Goal: Transaction & Acquisition: Obtain resource

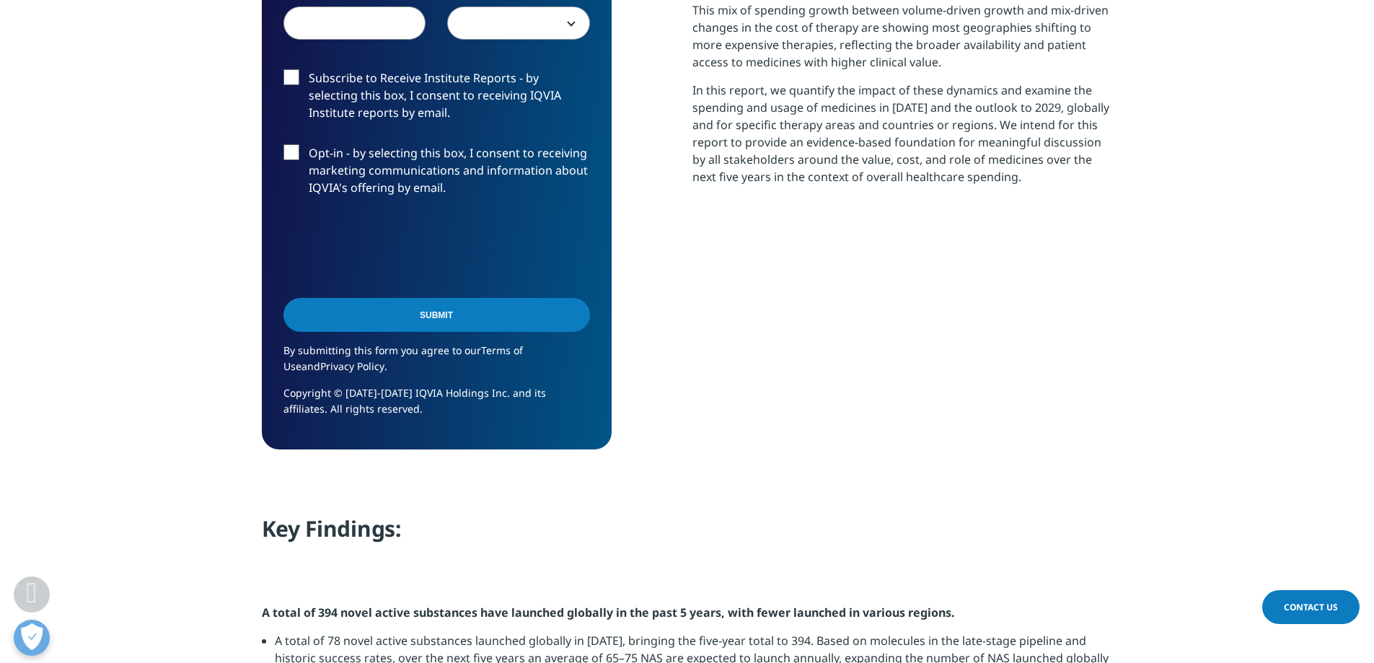
scroll to position [721, 0]
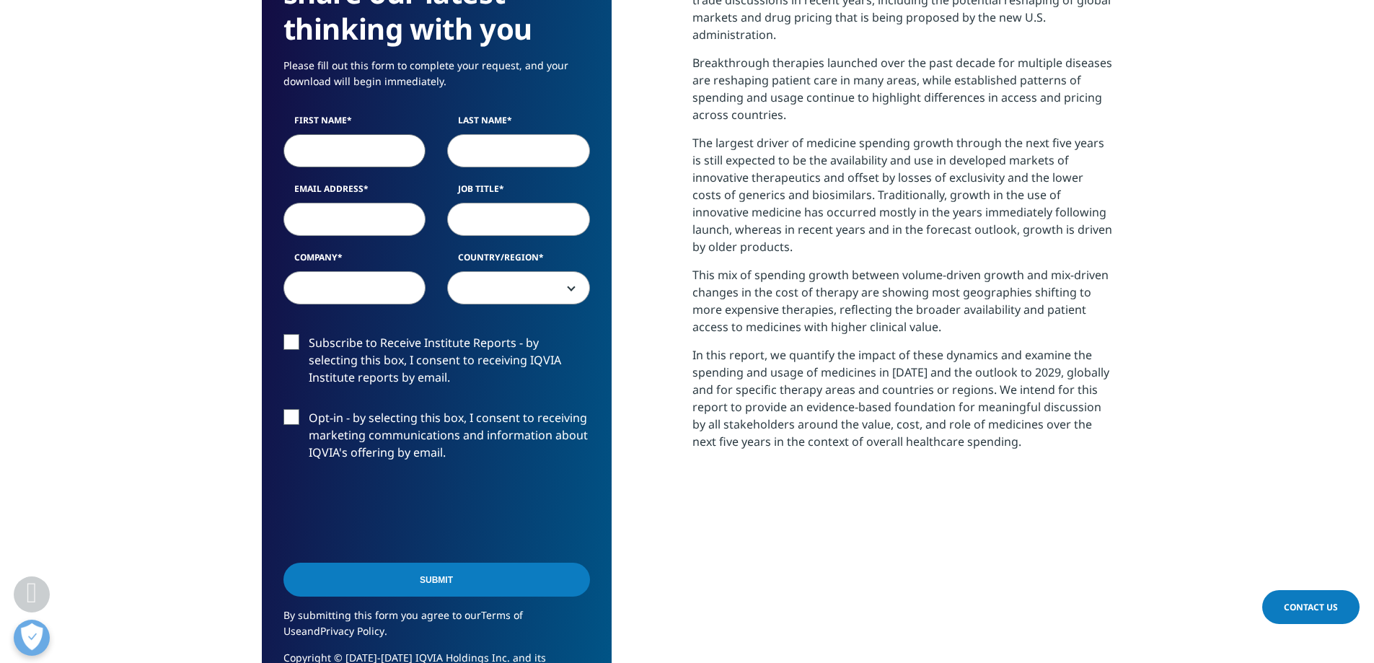
click at [348, 139] on input "First Name" at bounding box center [354, 150] width 143 height 33
type input "[DEMOGRAPHIC_DATA]"
click at [468, 149] on input "Last Name" at bounding box center [518, 150] width 143 height 33
type input "v"
type input "[PERSON_NAME]"
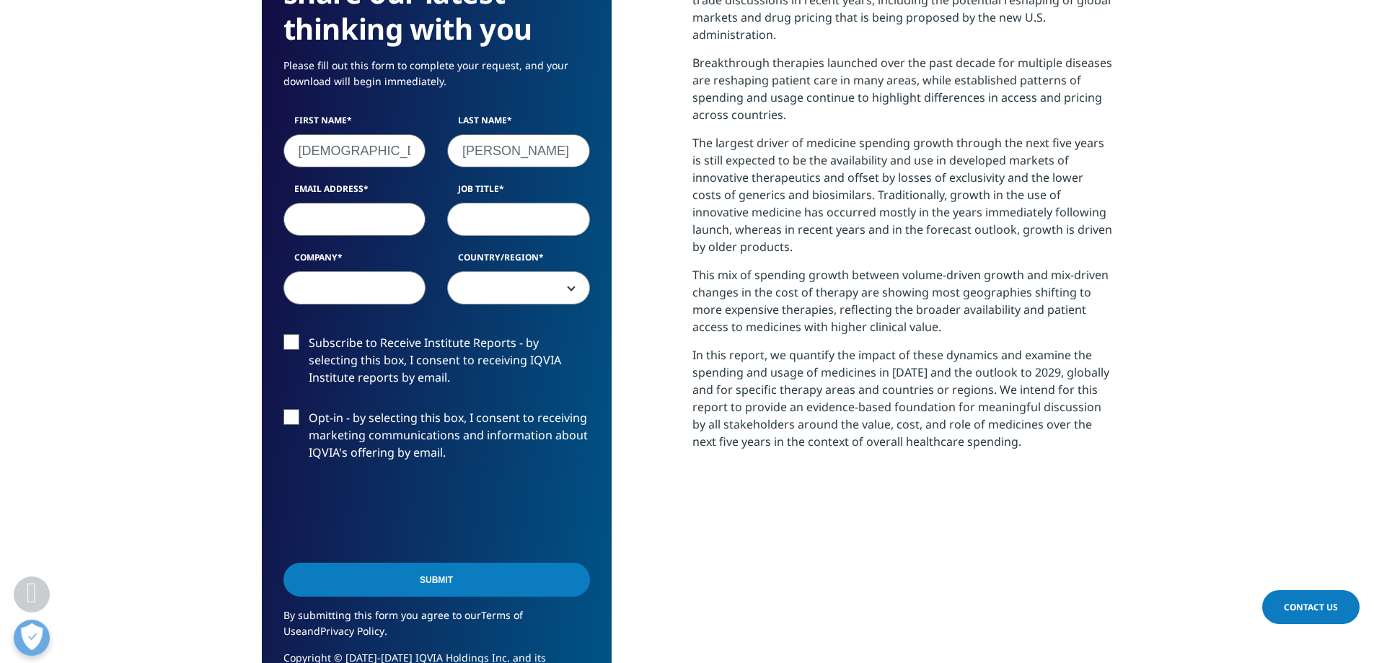
click at [380, 214] on input "Email Address" at bounding box center [354, 219] width 143 height 33
type input "[EMAIL_ADDRESS][DOMAIN_NAME]"
click at [522, 235] on input "Job Title" at bounding box center [518, 219] width 143 height 33
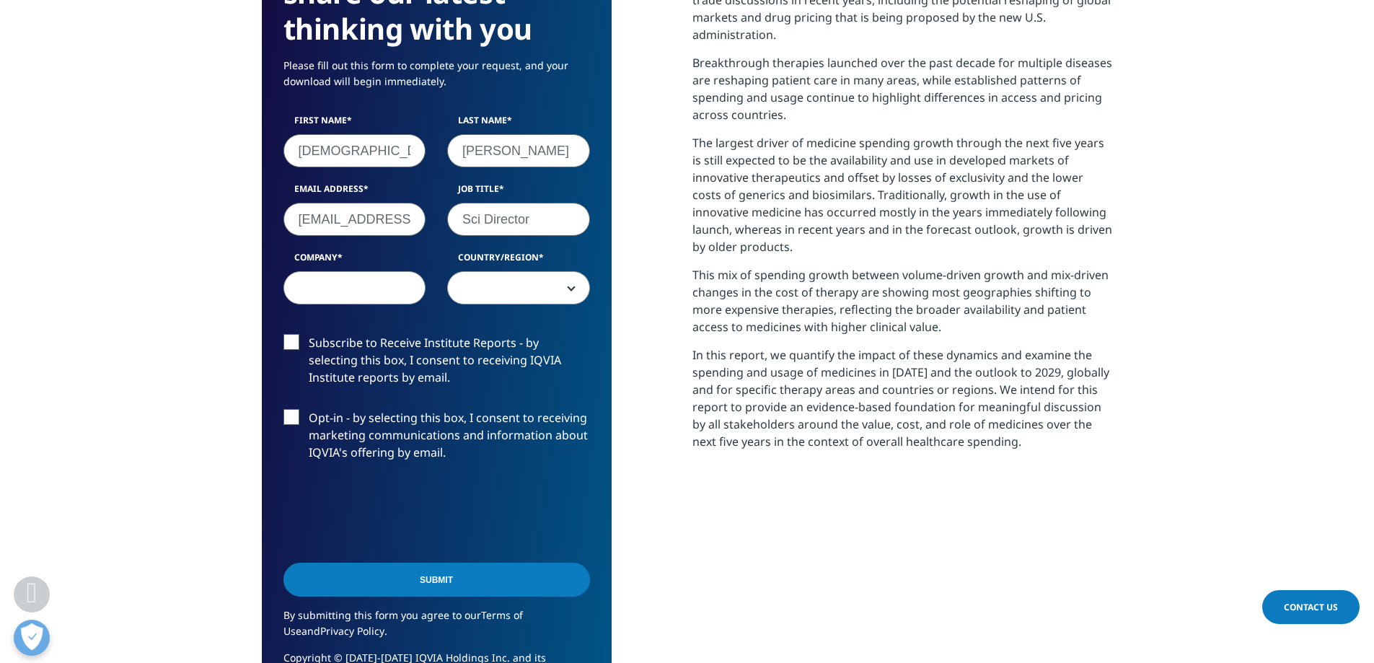
type input "Sci Director"
click at [348, 291] on input "Company" at bounding box center [354, 287] width 143 height 33
type input "MJH Lifesciences"
click at [512, 283] on span at bounding box center [518, 288] width 141 height 33
select select "[GEOGRAPHIC_DATA]"
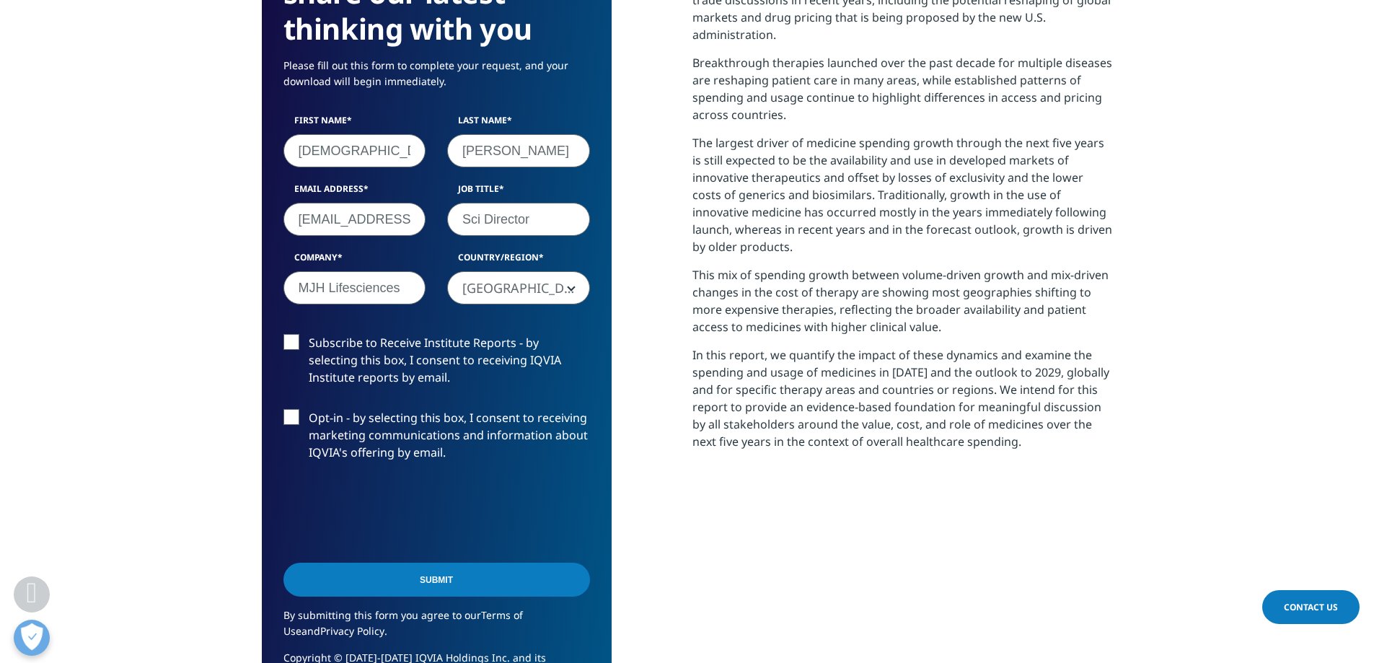
click at [379, 575] on input "Submit" at bounding box center [436, 579] width 306 height 34
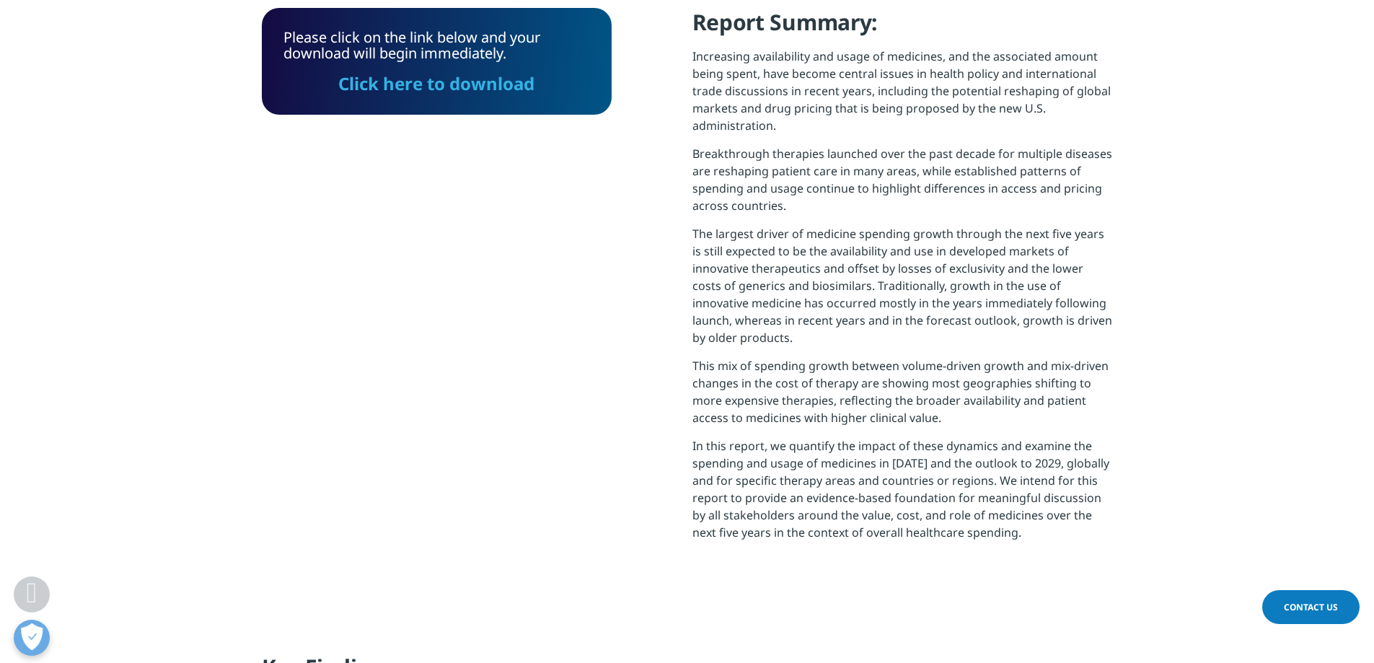
scroll to position [516, 0]
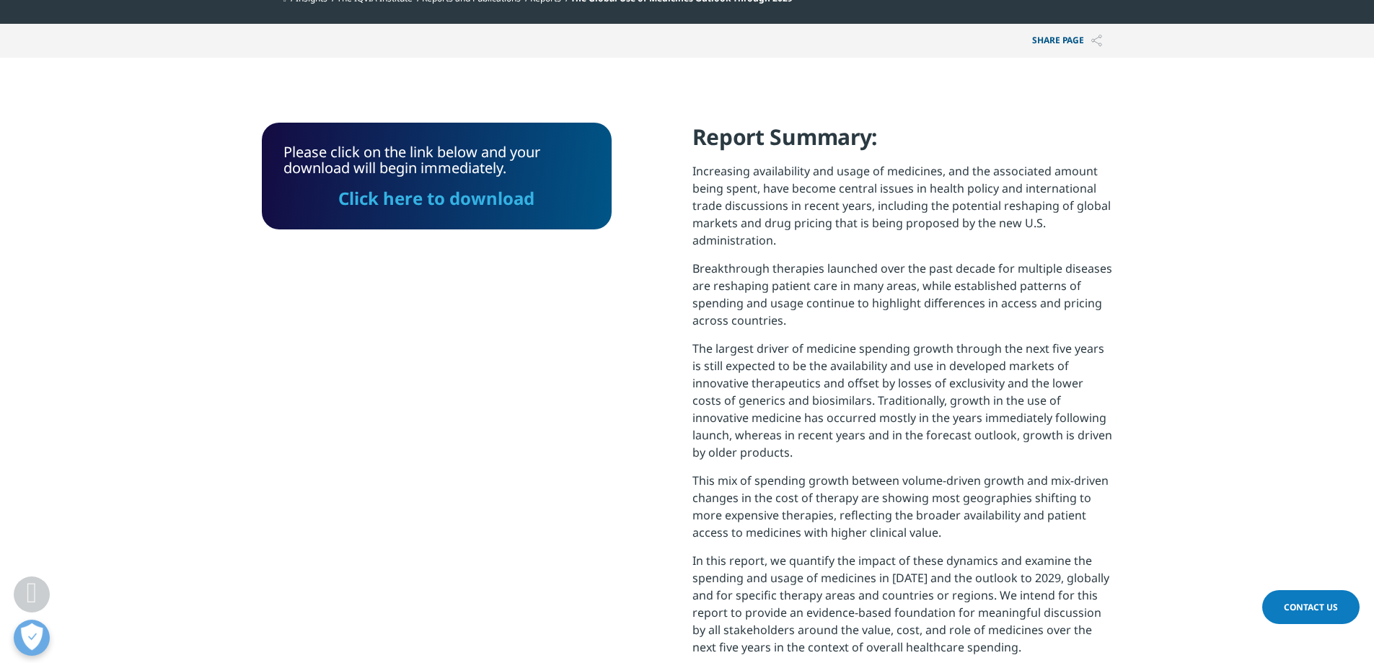
click at [477, 193] on link "Click here to download" at bounding box center [436, 198] width 196 height 24
